Goal: Task Accomplishment & Management: Use online tool/utility

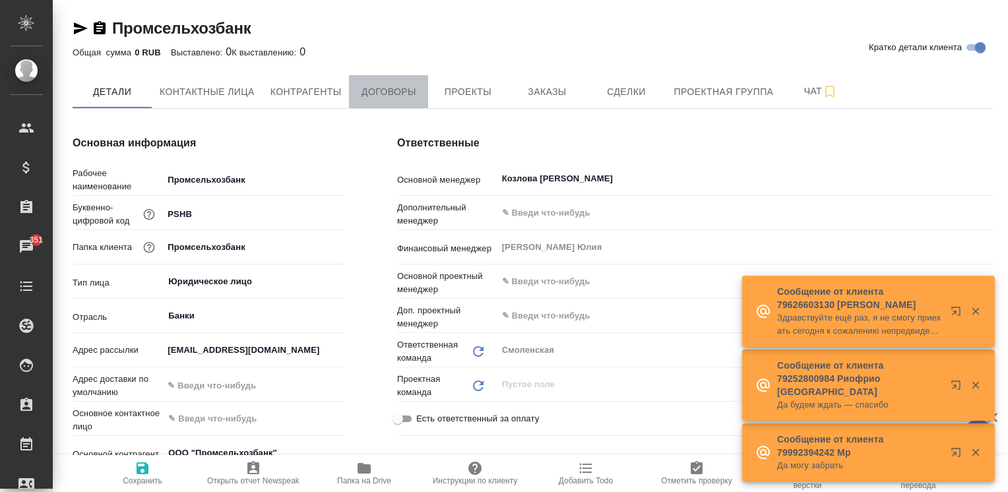
click at [387, 95] on span "Договоры" at bounding box center [388, 92] width 63 height 16
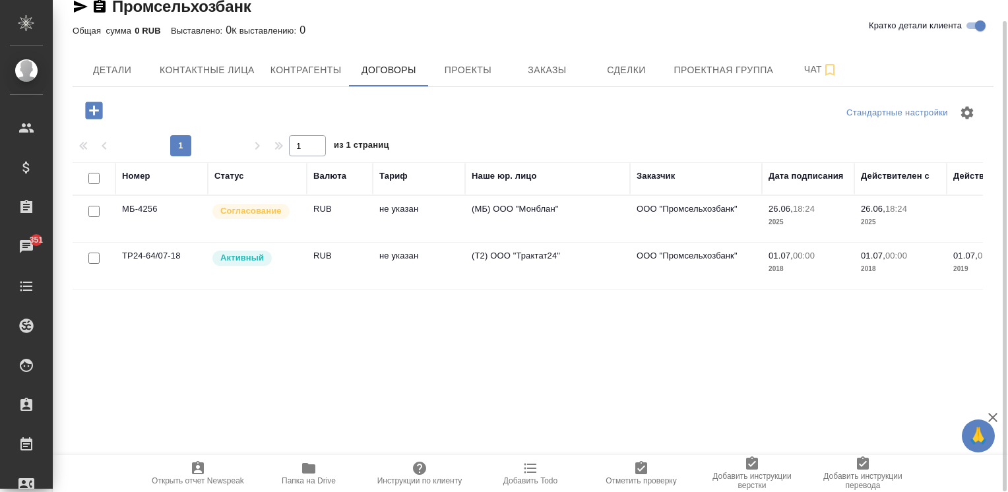
click at [440, 214] on td "не указан" at bounding box center [419, 219] width 92 height 46
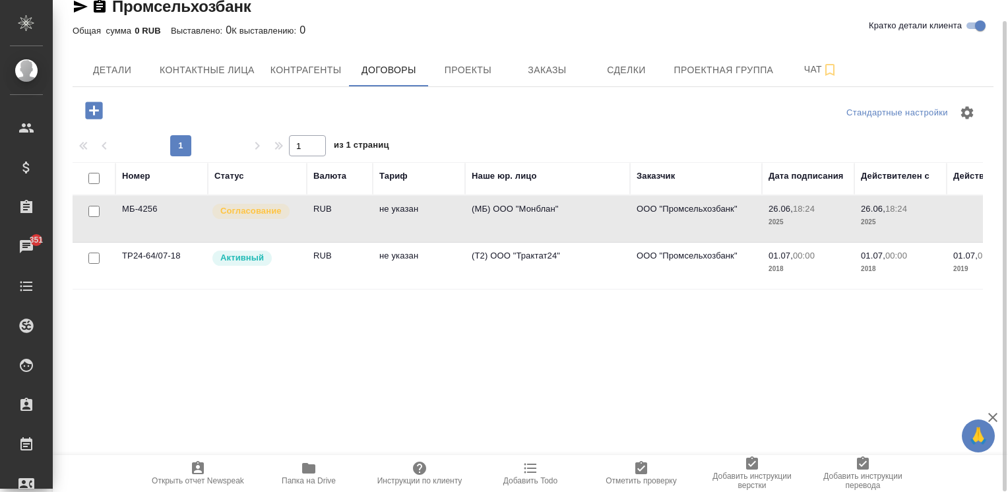
click at [440, 214] on td "не указан" at bounding box center [419, 219] width 92 height 46
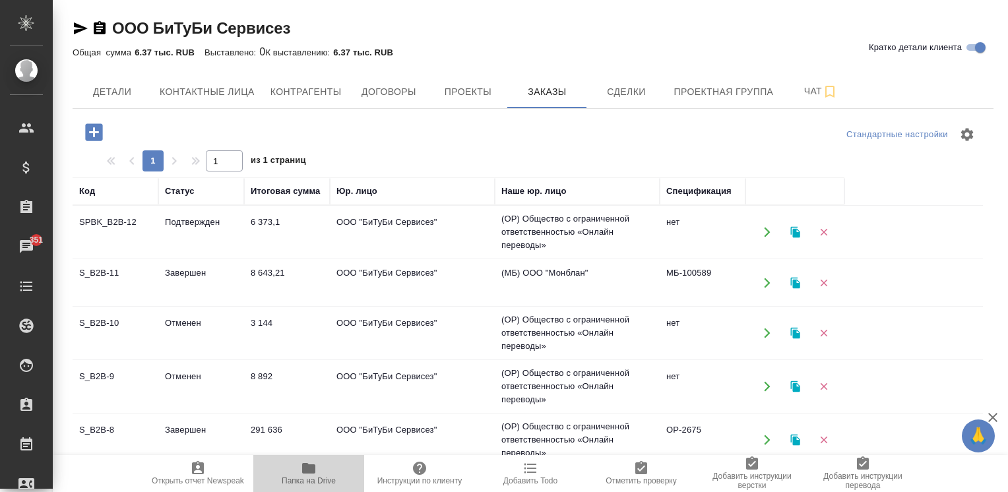
click at [297, 475] on span "Папка на Drive" at bounding box center [308, 472] width 95 height 25
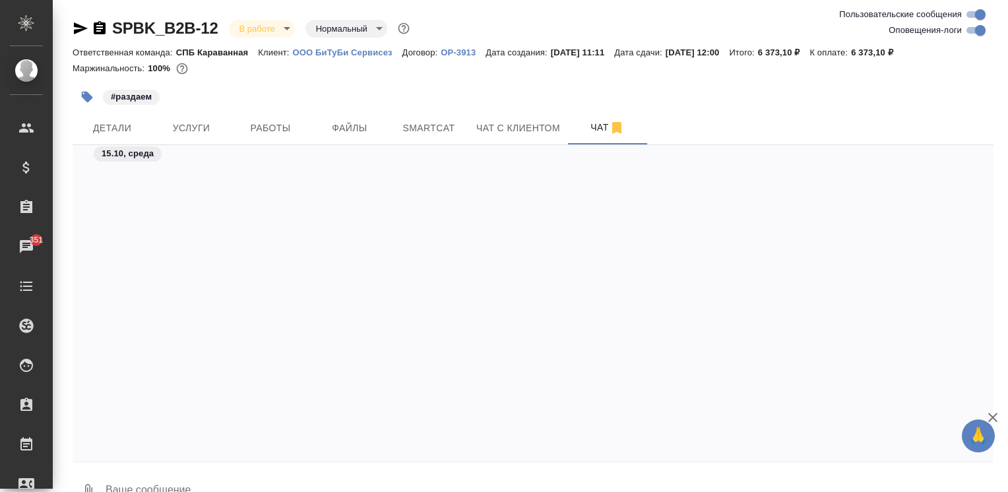
scroll to position [2747, 0]
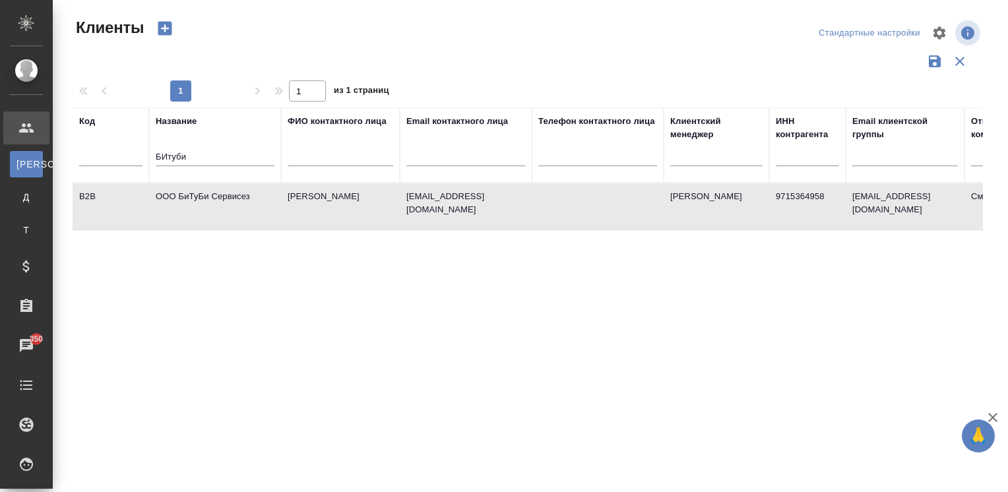
select select "RU"
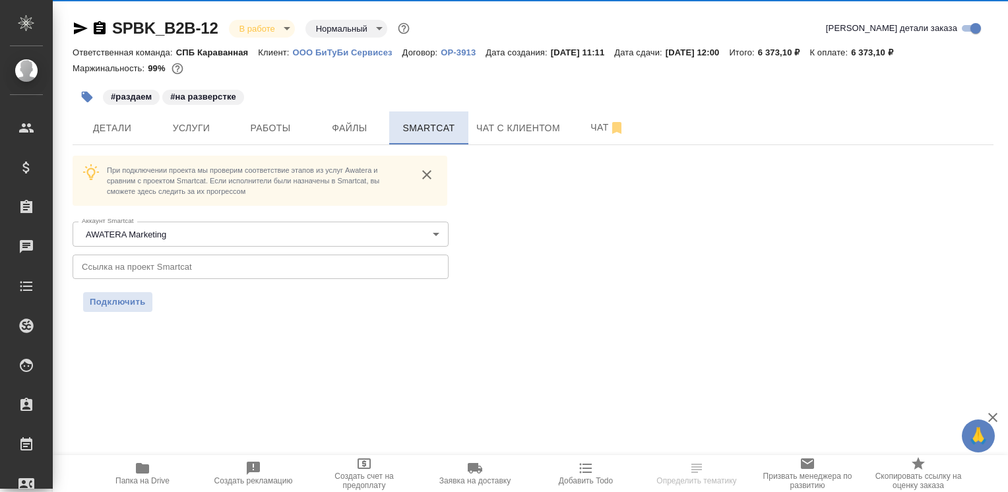
click at [422, 133] on span "Smartcat" at bounding box center [428, 128] width 63 height 16
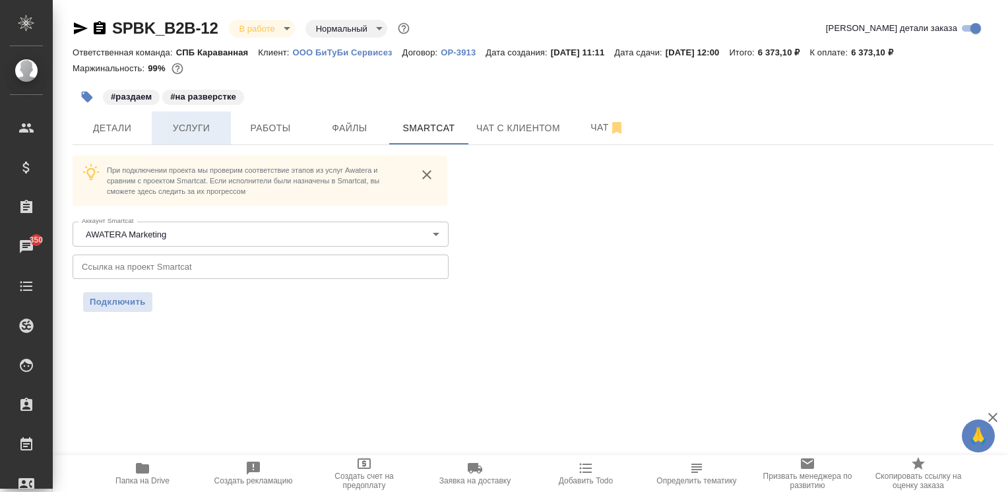
click at [169, 135] on span "Услуги" at bounding box center [191, 128] width 63 height 16
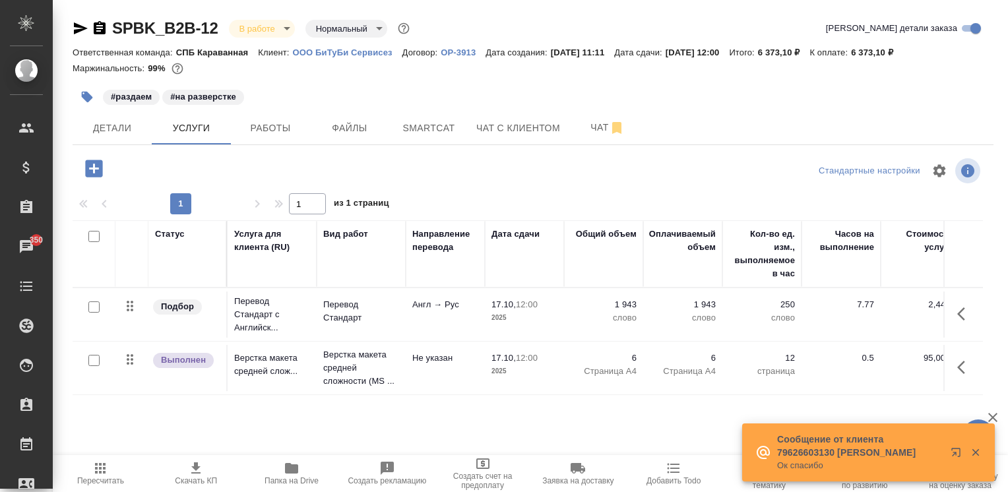
click at [90, 306] on input "checkbox" at bounding box center [93, 306] width 11 height 11
checkbox input "true"
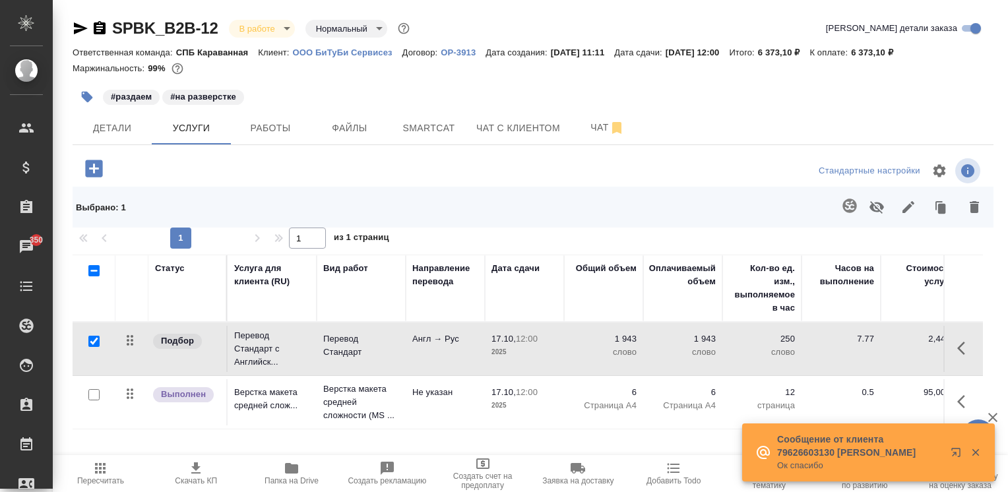
click at [848, 197] on button "button" at bounding box center [850, 206] width 32 height 32
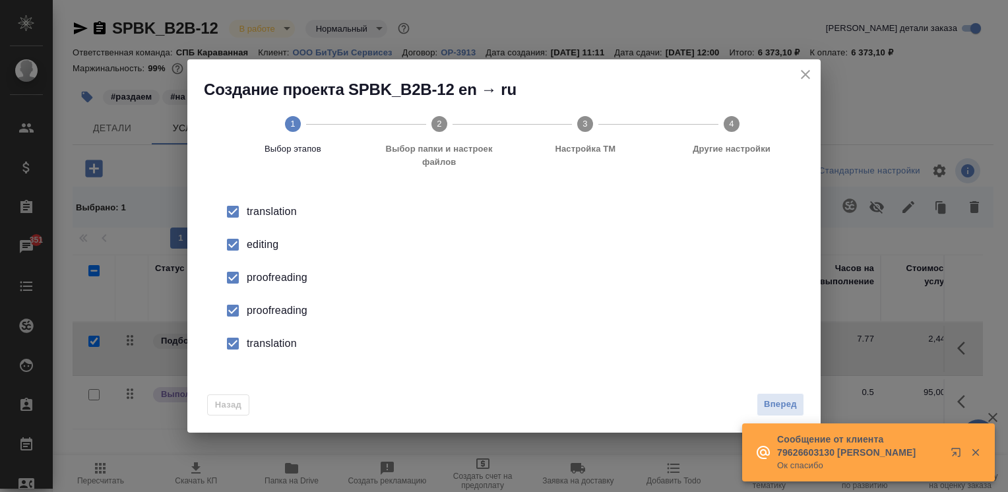
click at [812, 80] on icon "close" at bounding box center [805, 75] width 16 height 16
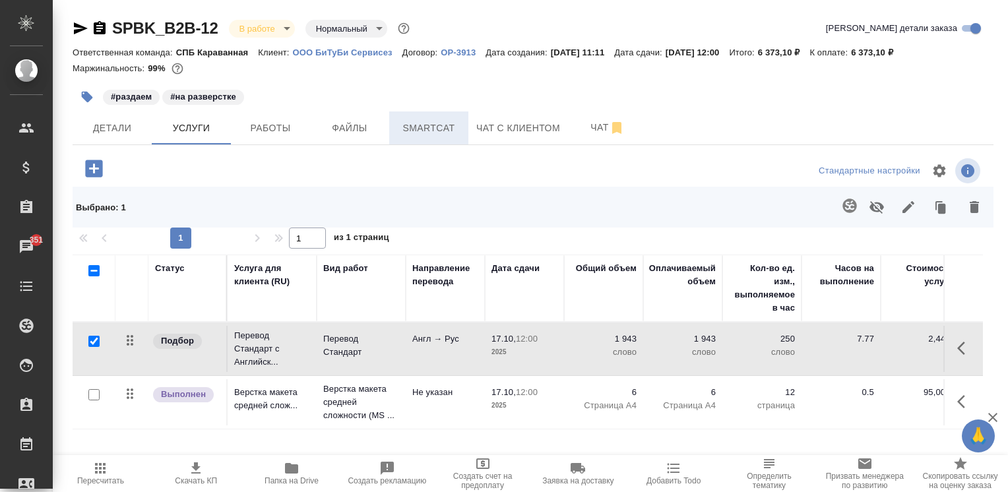
click at [462, 128] on button "Smartcat" at bounding box center [428, 127] width 79 height 33
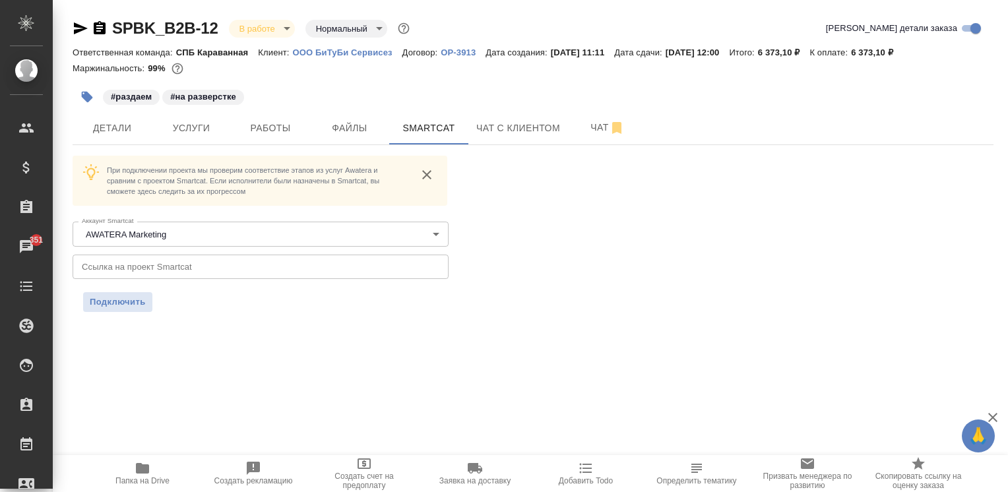
click at [156, 261] on input "text" at bounding box center [261, 267] width 376 height 24
click at [131, 297] on span "Подключить" at bounding box center [118, 301] width 56 height 13
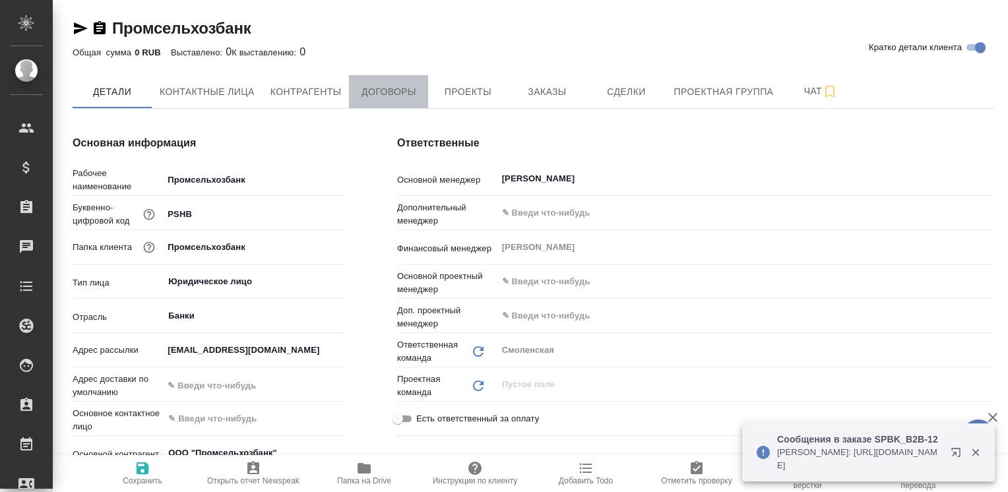
click at [398, 98] on span "Договоры" at bounding box center [388, 92] width 63 height 16
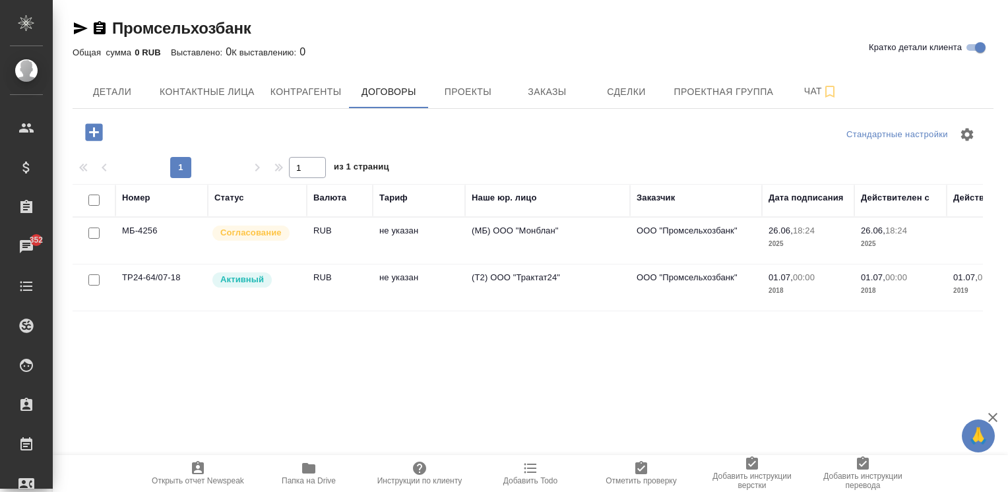
click at [291, 466] on span "Папка на Drive" at bounding box center [308, 472] width 95 height 25
click at [303, 460] on icon "button" at bounding box center [309, 468] width 16 height 16
